Goal: Navigation & Orientation: Find specific page/section

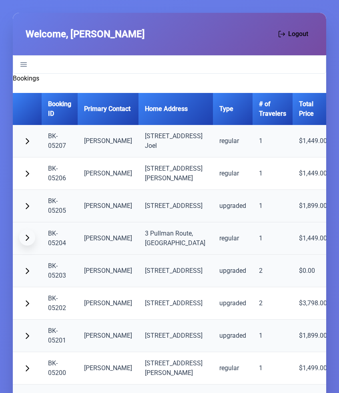
click at [26, 236] on span "button" at bounding box center [27, 237] width 6 height 6
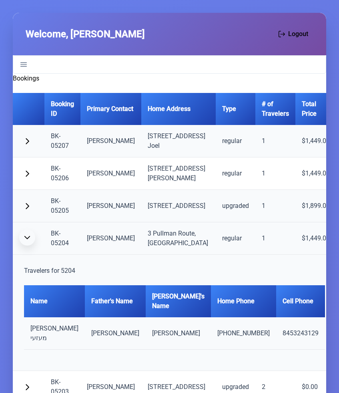
click at [26, 242] on button "button" at bounding box center [27, 237] width 16 height 16
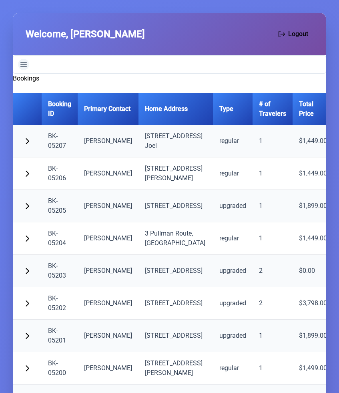
click at [26, 64] on icon "Navigation" at bounding box center [23, 64] width 6 height 6
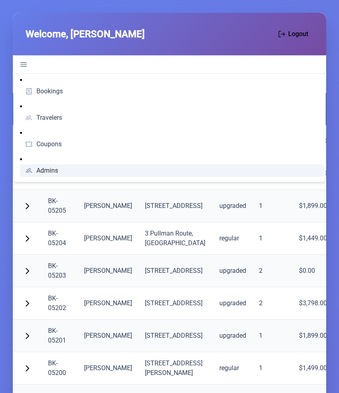
click at [41, 171] on span "Admins" at bounding box center [47, 170] width 22 height 6
